Goal: Transaction & Acquisition: Purchase product/service

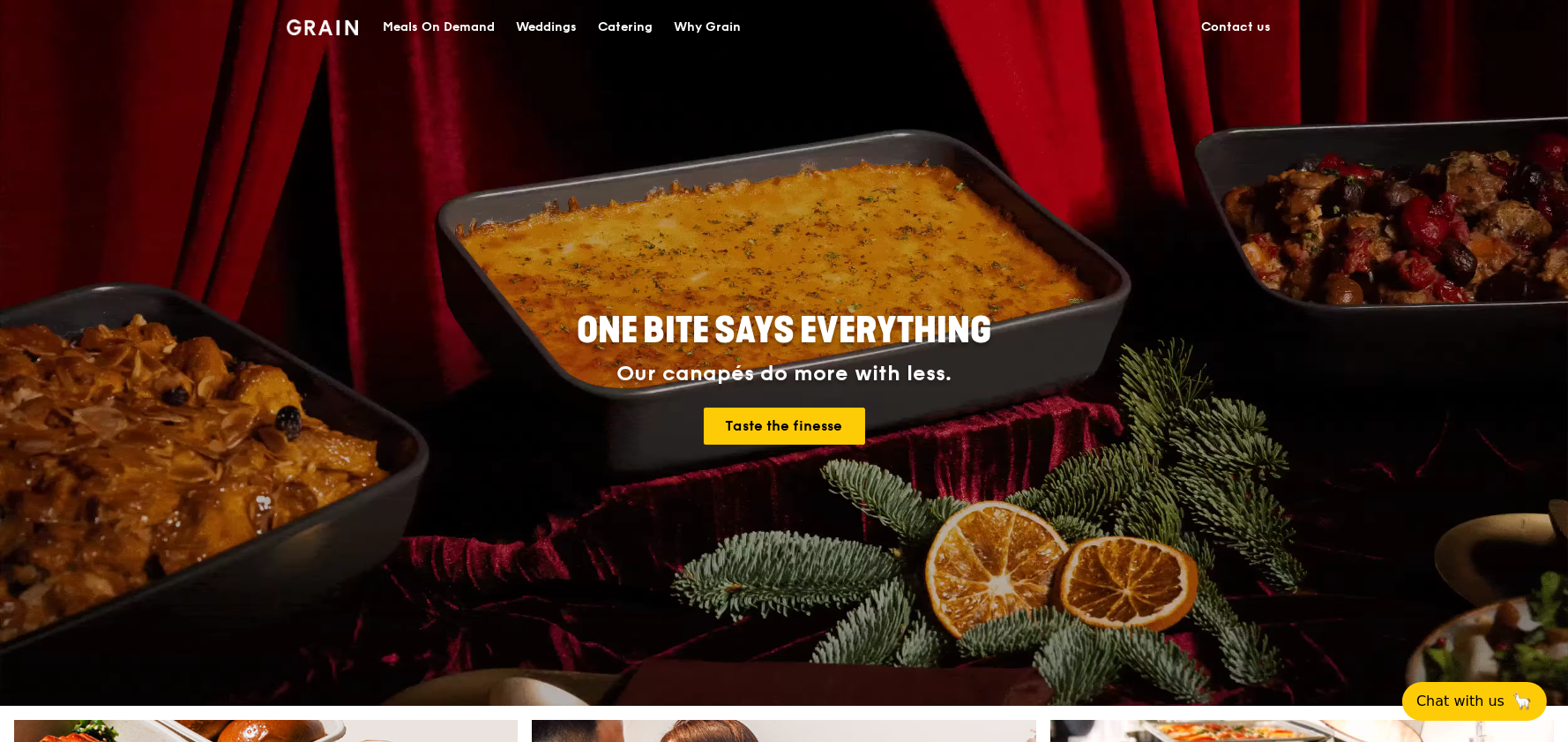
click at [450, 25] on div "Meals On Demand" at bounding box center [439, 27] width 112 height 53
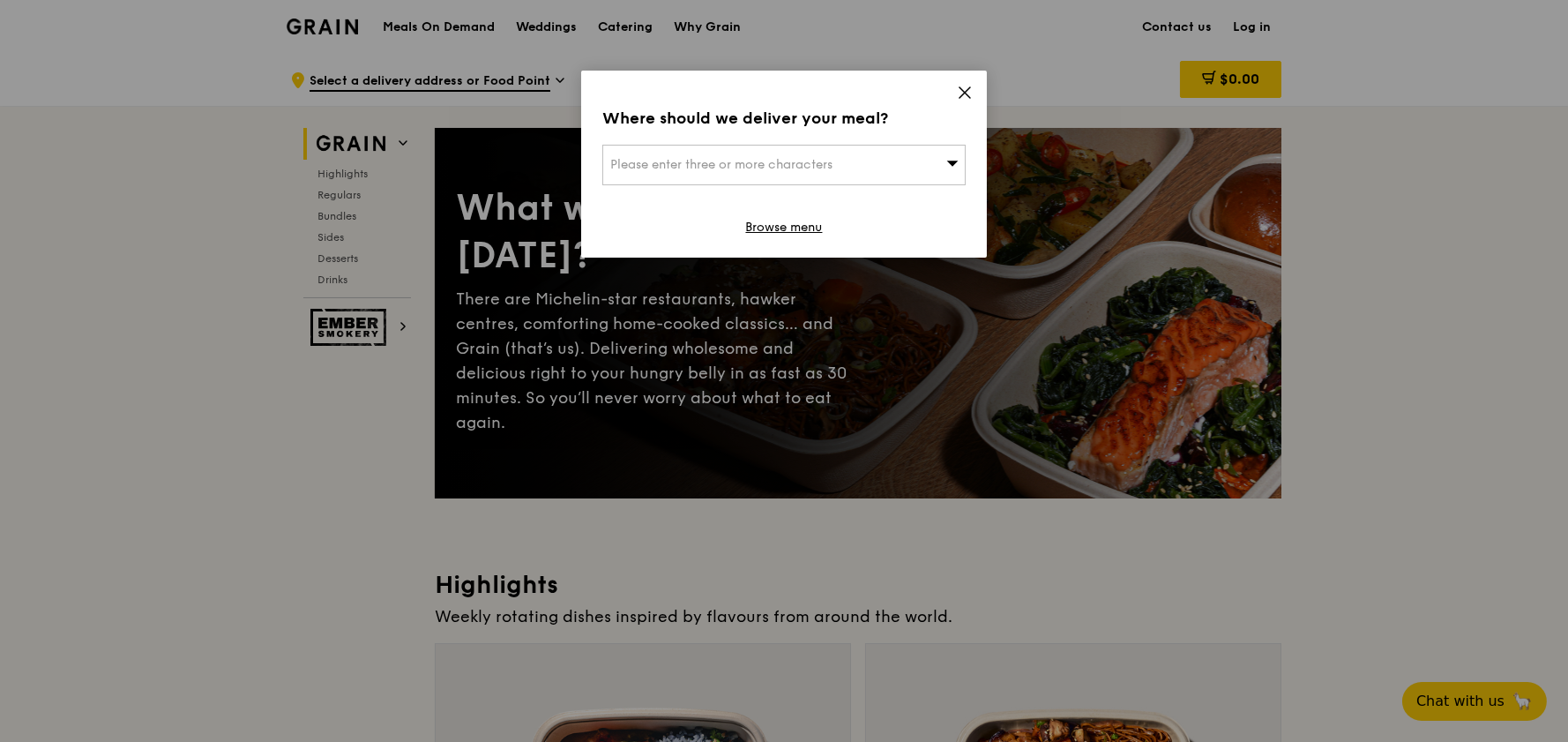
click at [948, 161] on icon at bounding box center [953, 163] width 11 height 6
click at [963, 90] on icon at bounding box center [964, 92] width 10 height 10
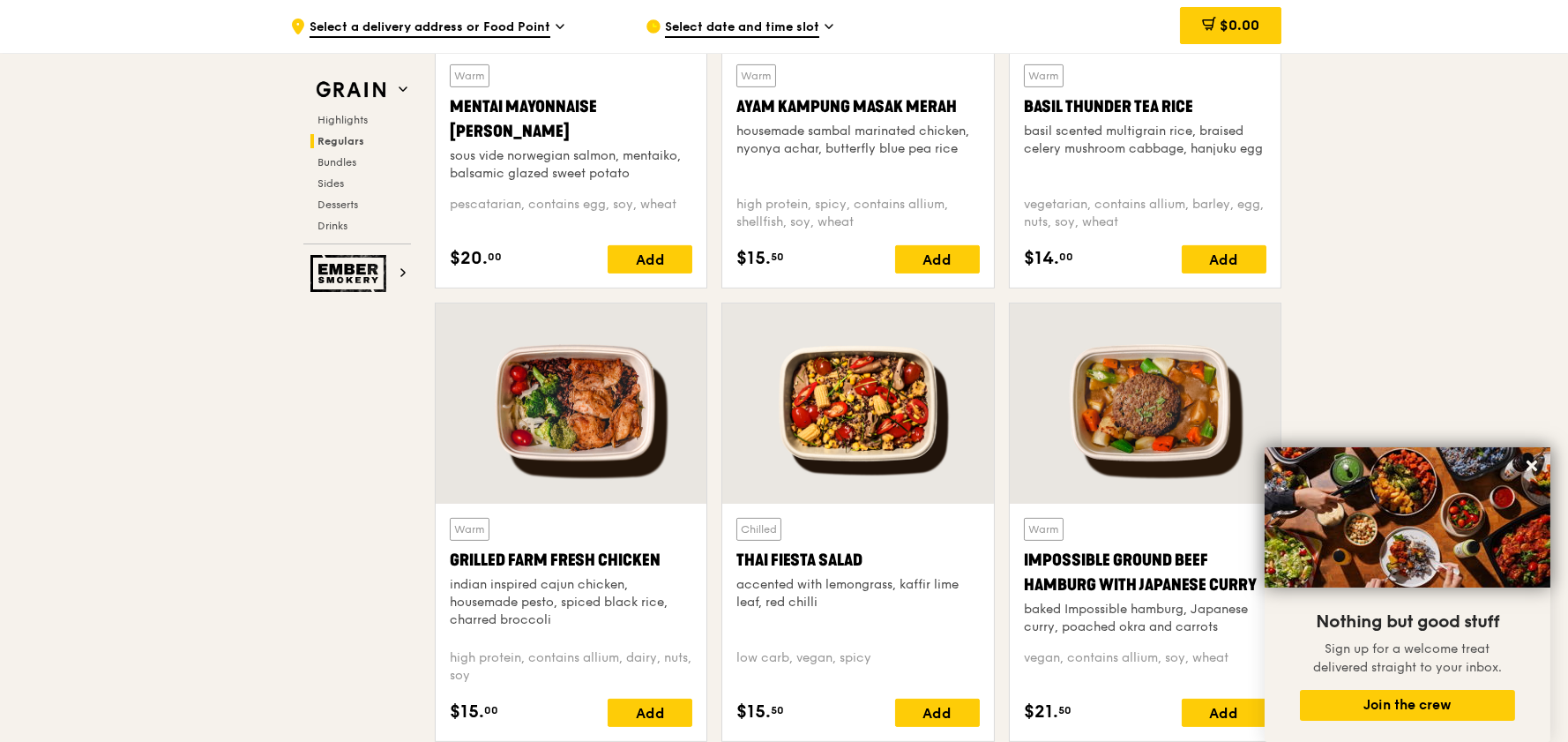
scroll to position [1853, 0]
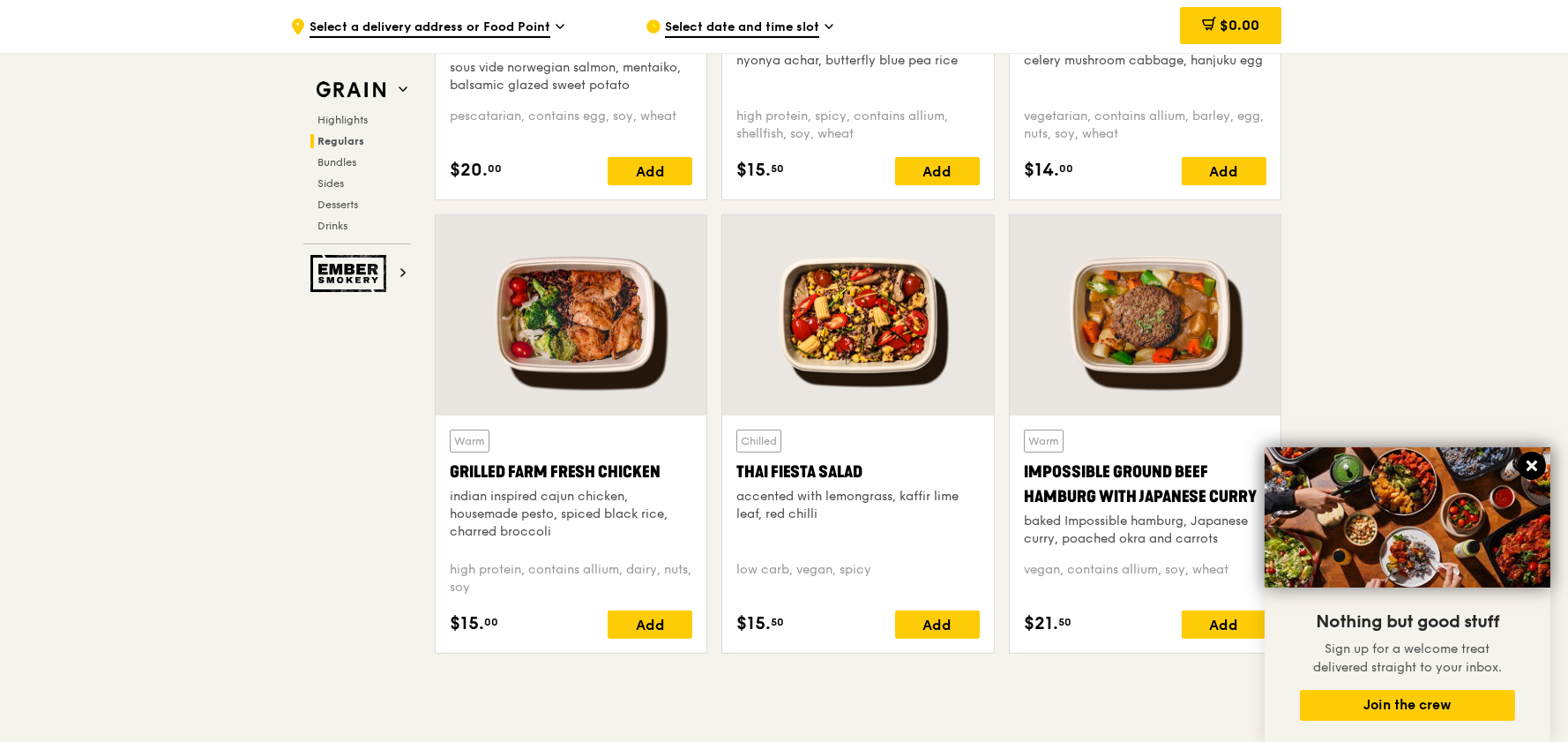
click at [1526, 466] on icon at bounding box center [1532, 465] width 16 height 16
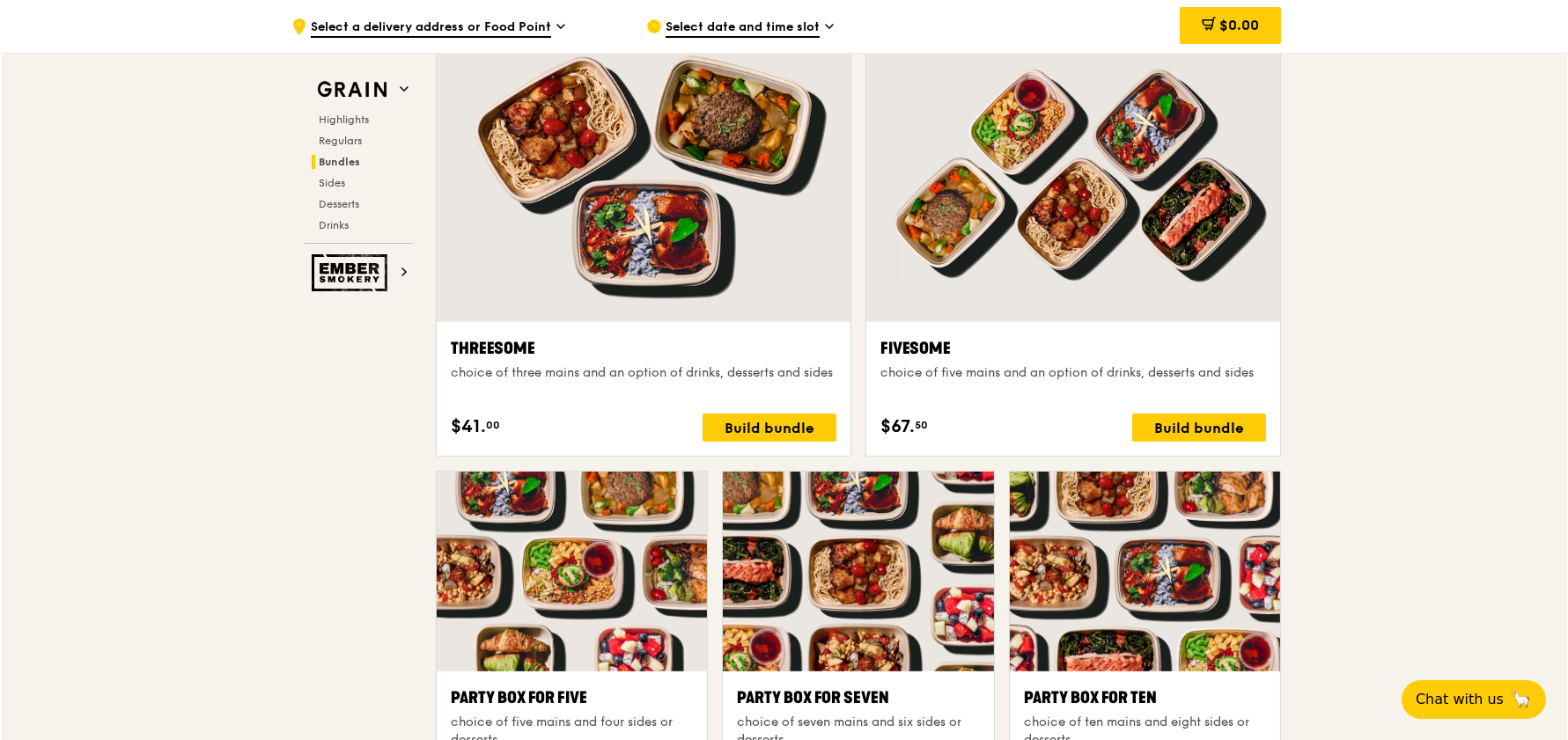
scroll to position [3167, 0]
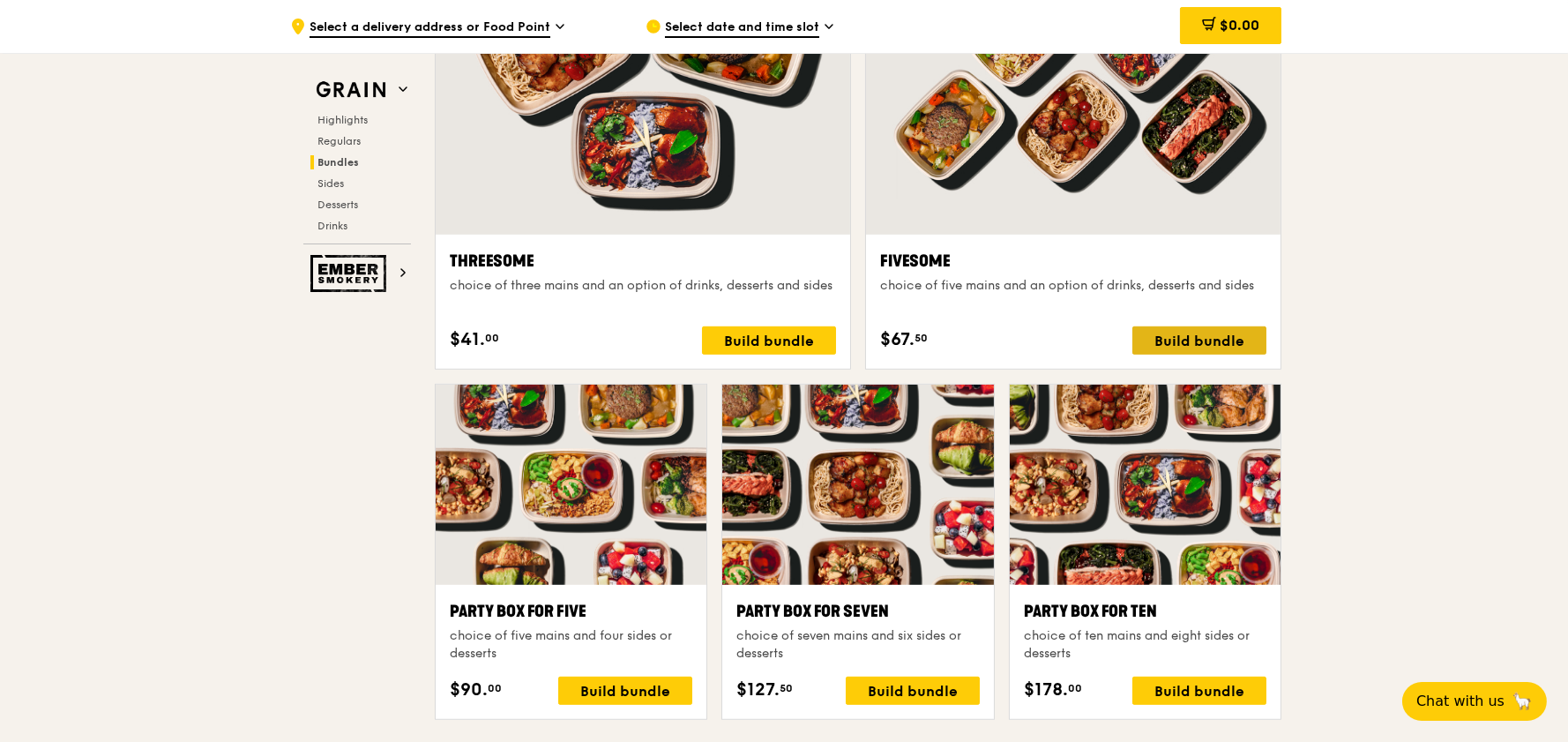
click at [1201, 333] on div "Build bundle" at bounding box center [1199, 340] width 134 height 28
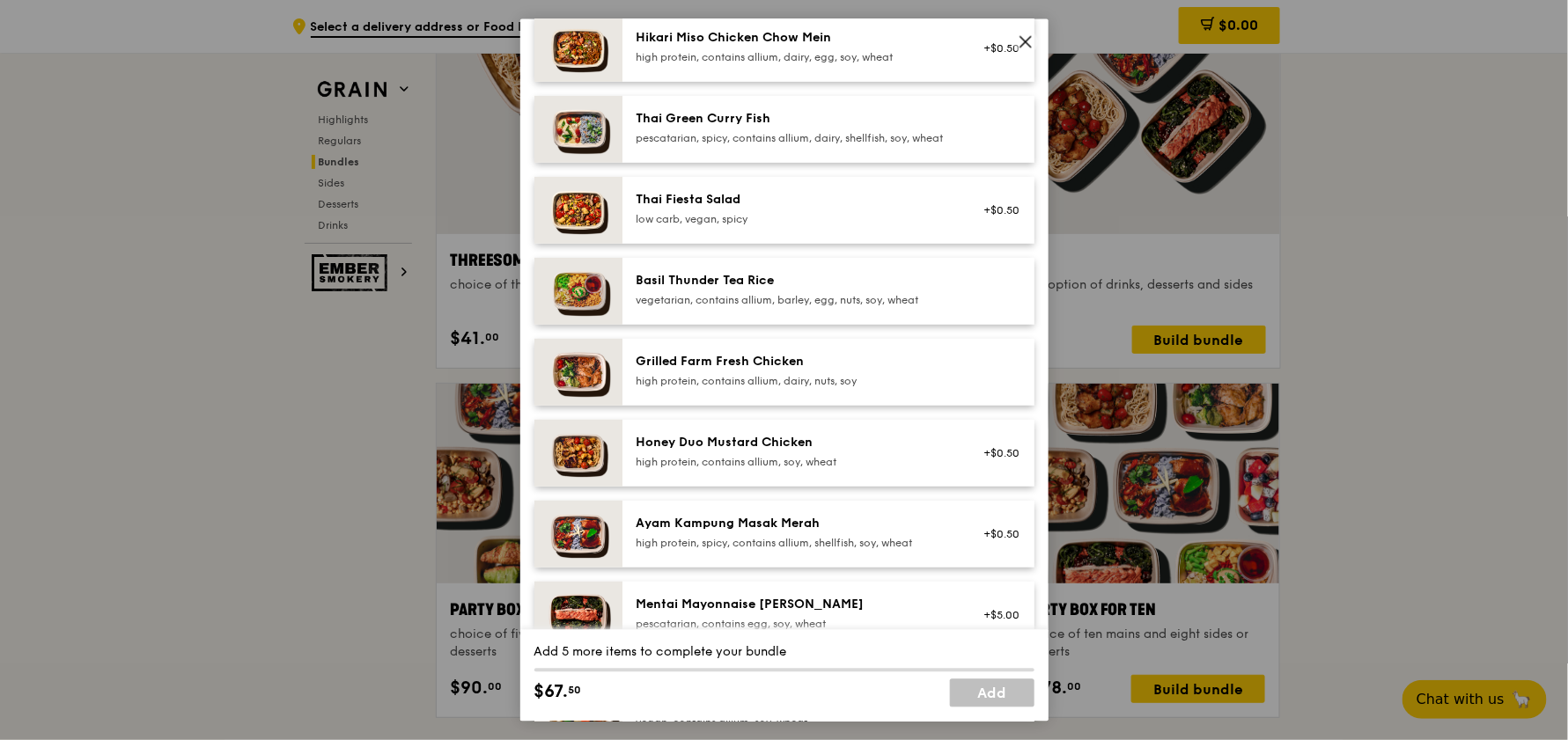
scroll to position [352, 0]
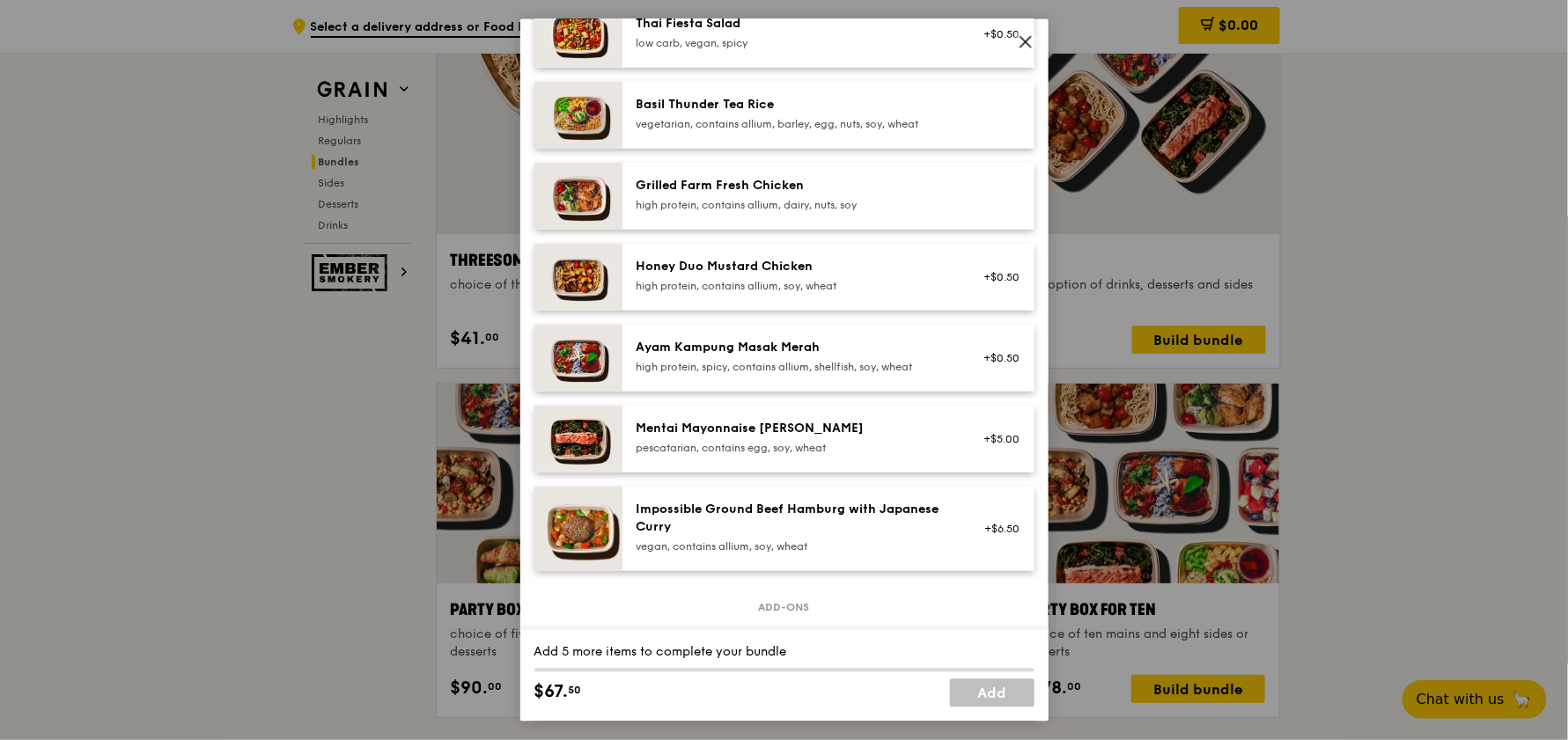
click at [1023, 41] on icon at bounding box center [1025, 41] width 16 height 16
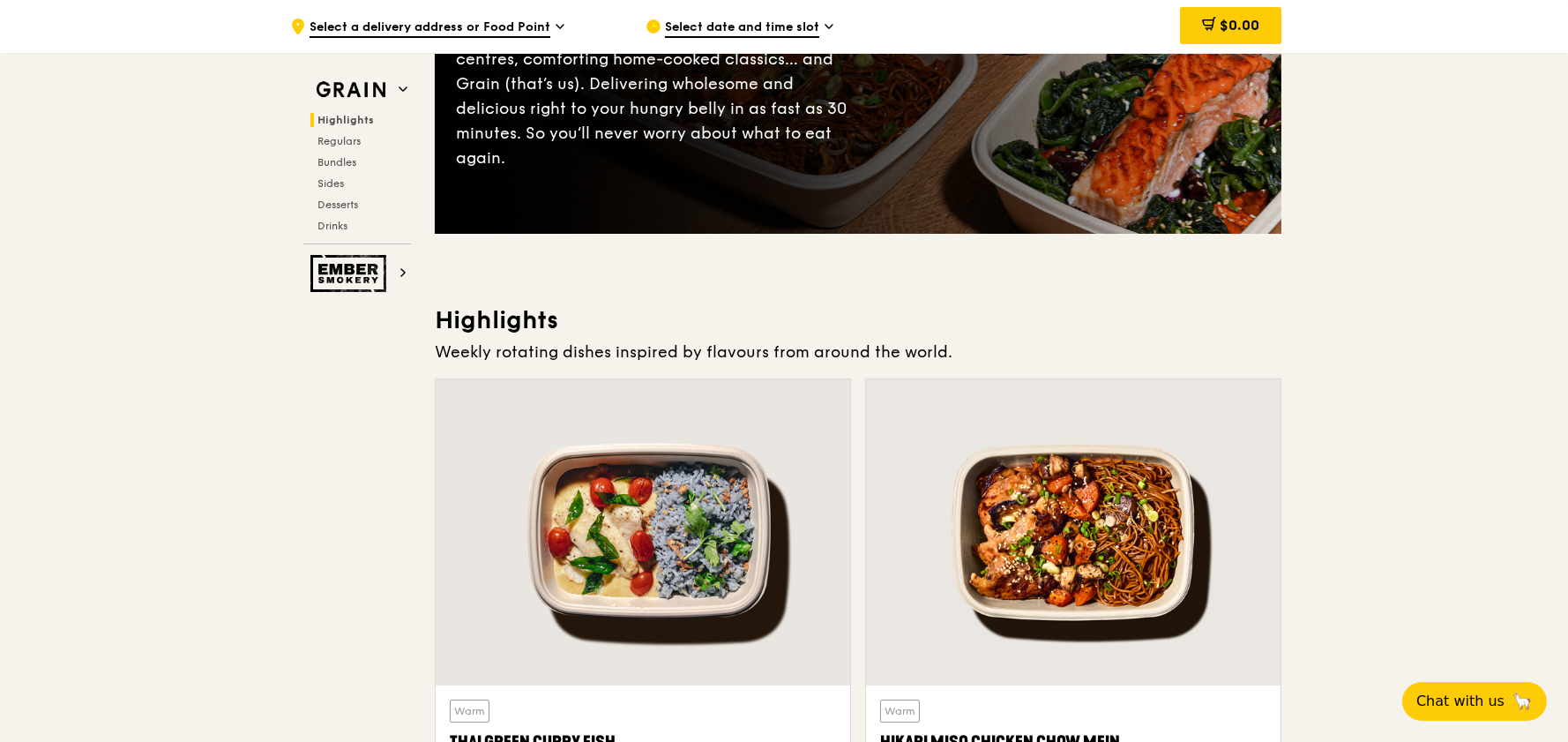
scroll to position [617, 0]
